Goal: Information Seeking & Learning: Learn about a topic

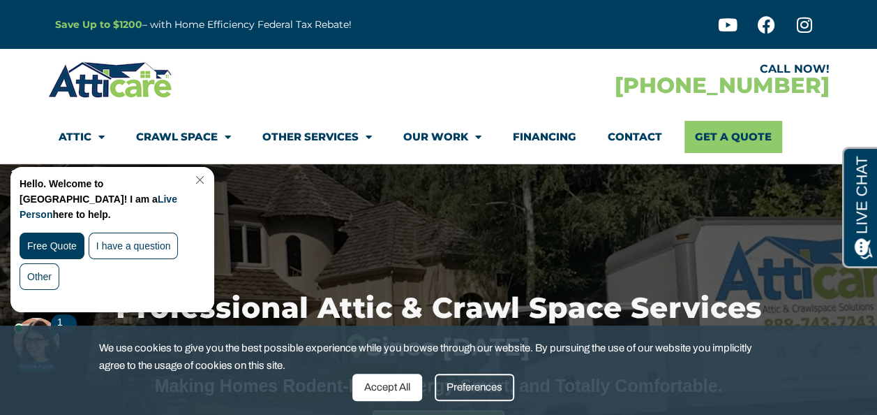
click at [205, 181] on link "Close Chat" at bounding box center [198, 179] width 19 height 10
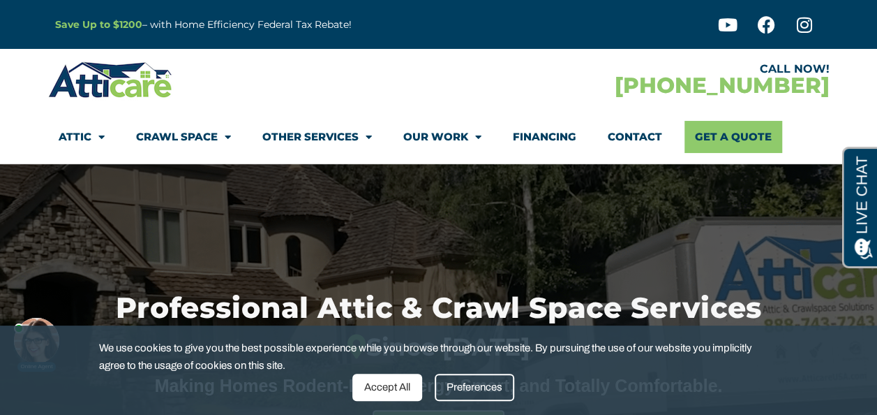
click at [96, 262] on div "Professional Attic & Crawl Space Services Since [DATE] Making Homes Rodent-Free…" at bounding box center [439, 380] width 782 height 433
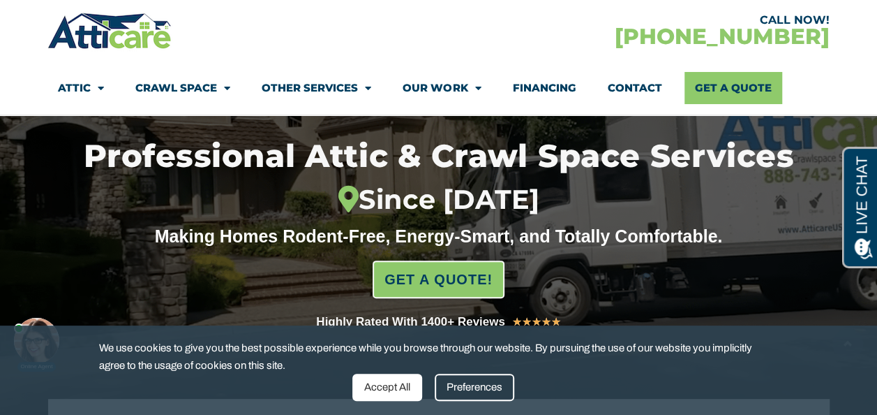
scroll to position [151, 0]
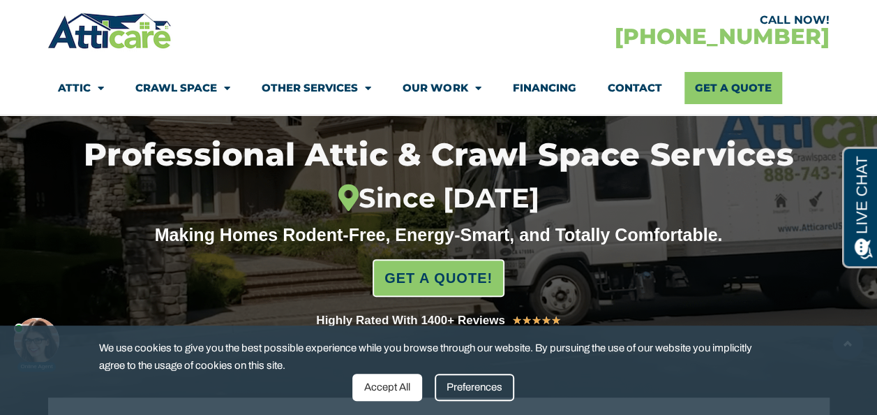
click at [380, 394] on div "Accept All" at bounding box center [387, 386] width 70 height 27
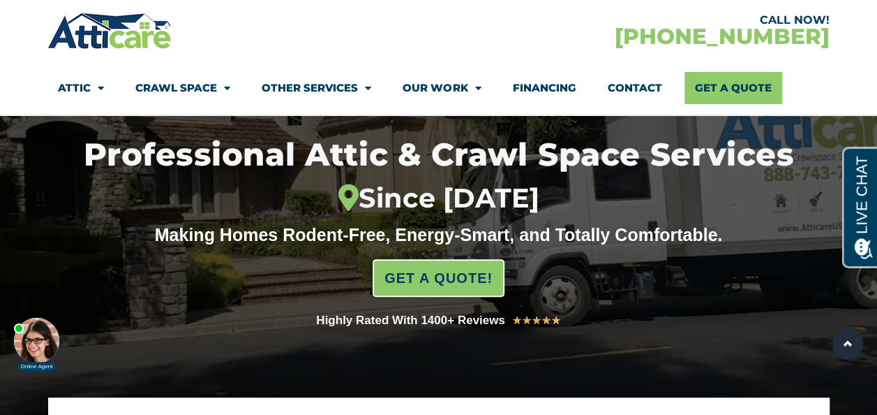
click at [114, 235] on div "Making Homes Rodent-Free, Energy-Smart, and Totally Comfortable." at bounding box center [439, 234] width 761 height 21
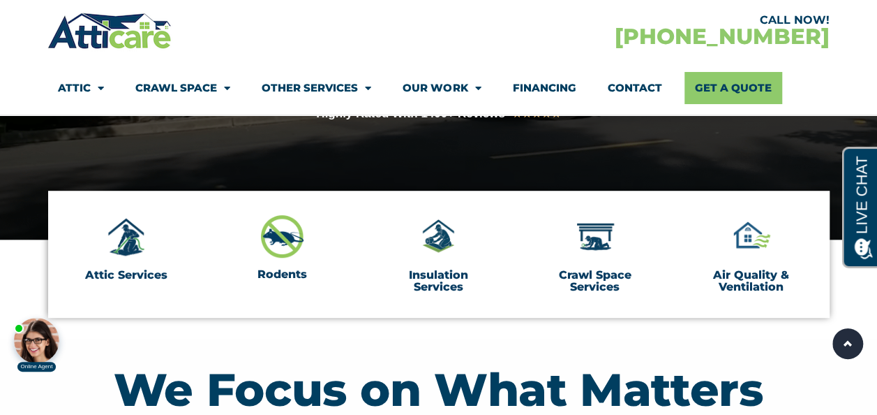
scroll to position [366, 0]
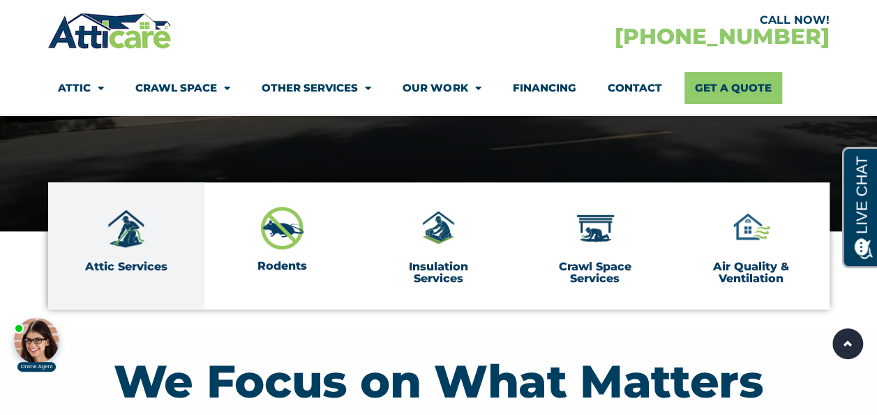
click at [133, 239] on img at bounding box center [126, 228] width 43 height 43
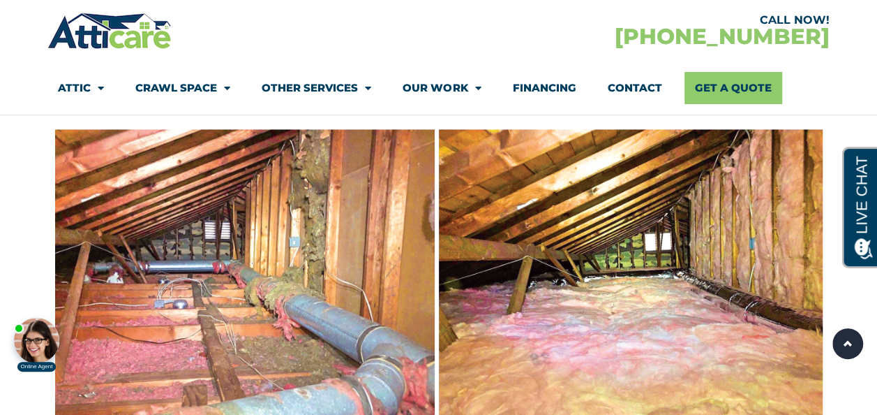
scroll to position [940, 0]
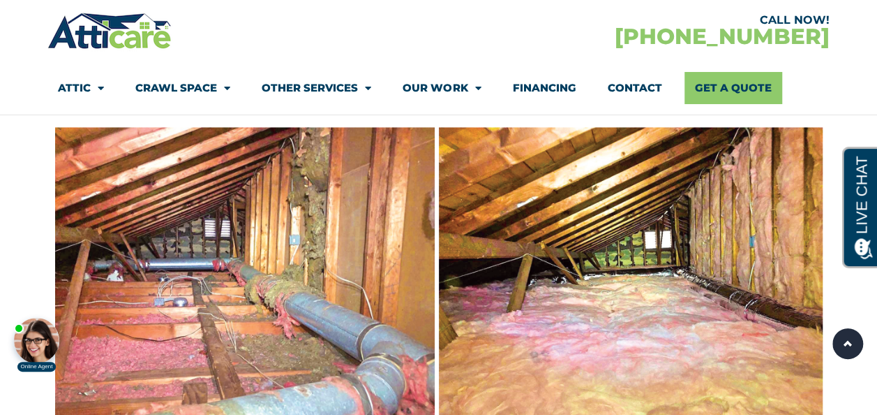
click at [135, 248] on img at bounding box center [439, 271] width 768 height 288
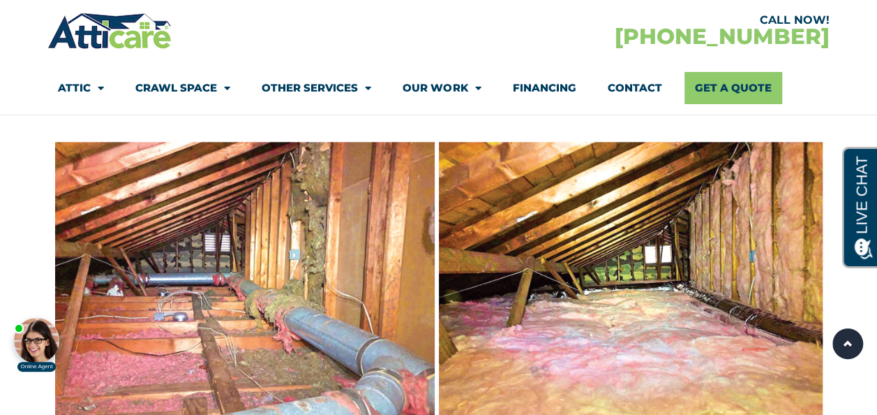
scroll to position [924, 0]
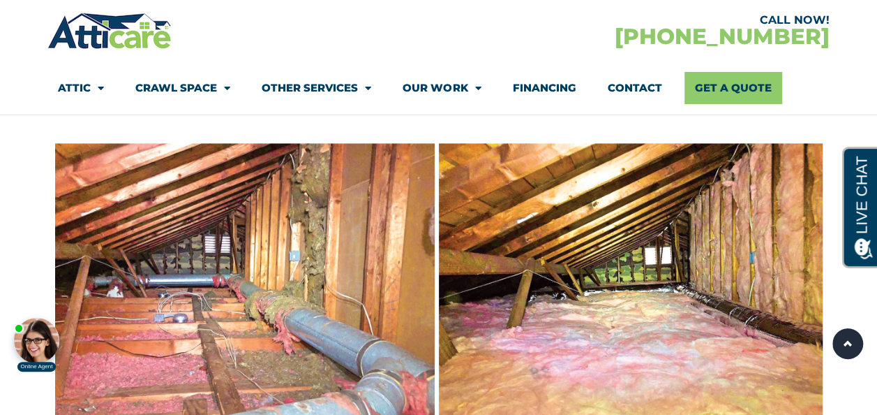
click at [181, 221] on img at bounding box center [439, 287] width 768 height 288
click at [173, 281] on body "Online Agent Close" at bounding box center [118, 320] width 223 height 105
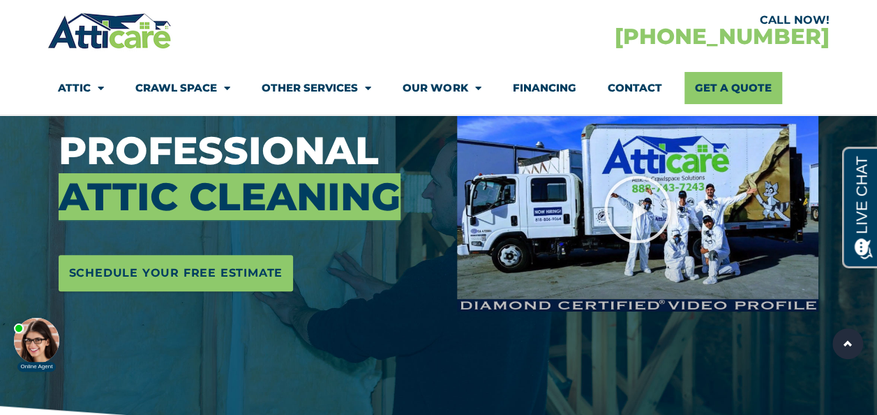
scroll to position [216, 0]
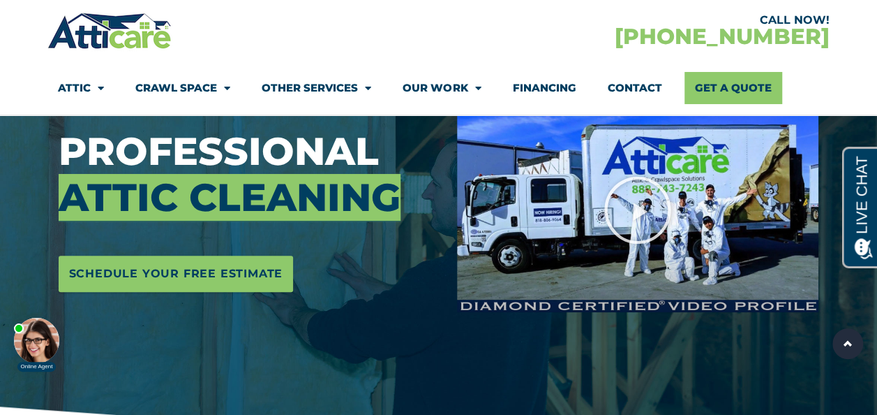
click at [162, 184] on span "Attic Cleaning" at bounding box center [230, 197] width 342 height 47
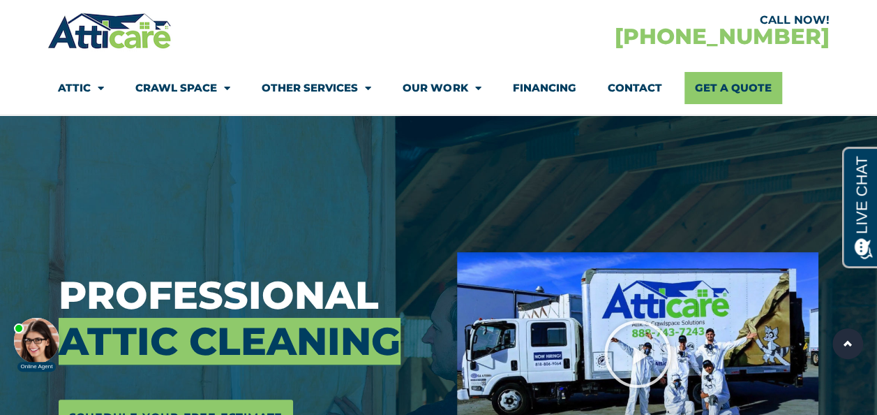
scroll to position [0, 0]
